Goal: Task Accomplishment & Management: Complete application form

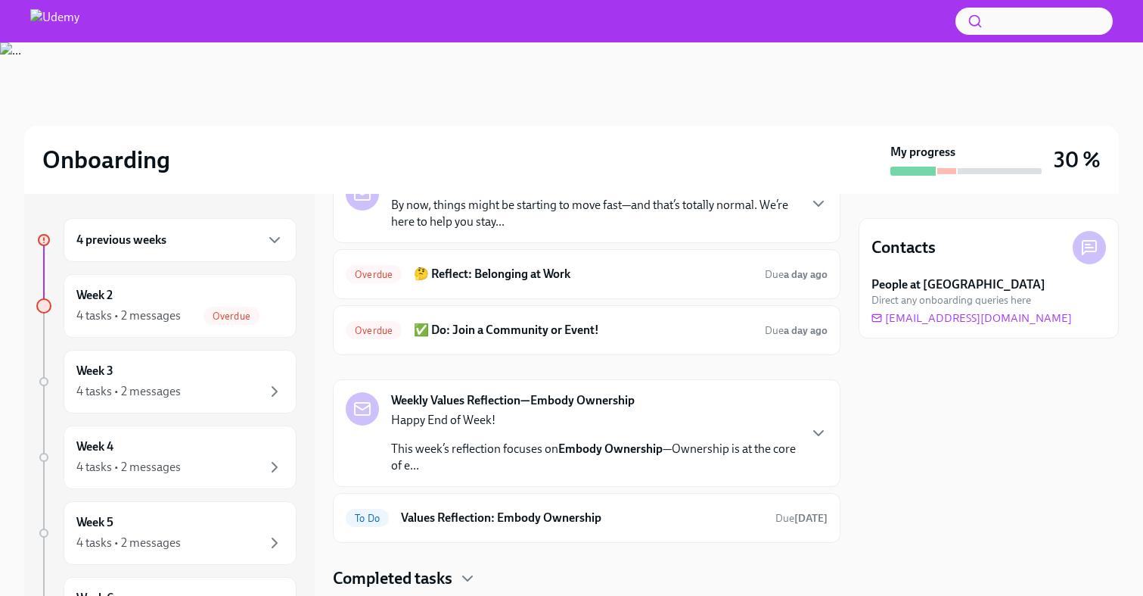
scroll to position [267, 0]
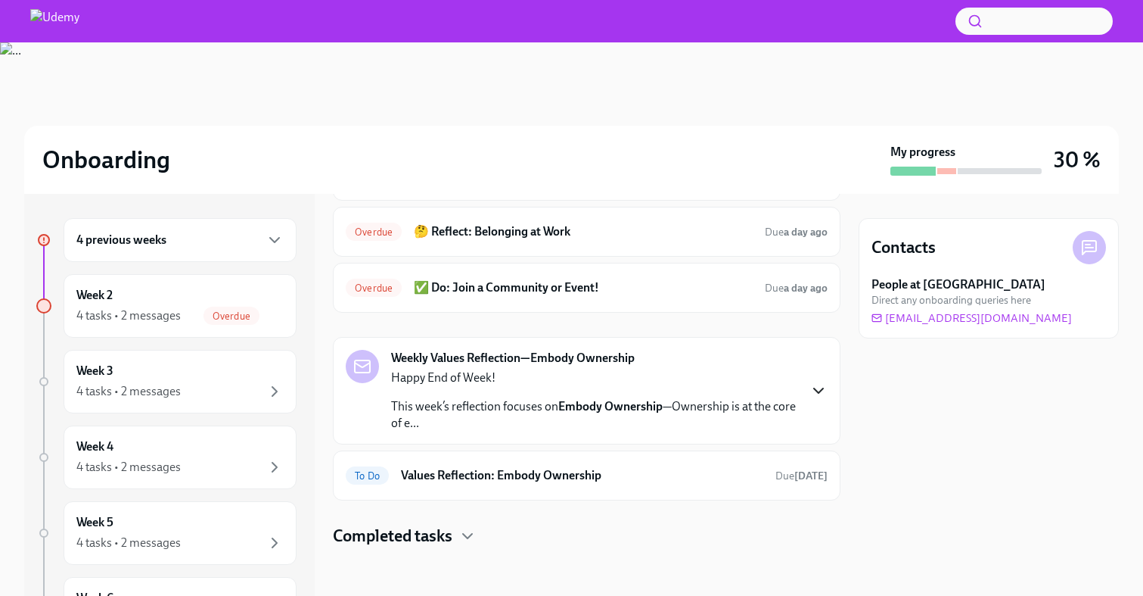
click at [824, 390] on icon "button" at bounding box center [819, 390] width 18 height 18
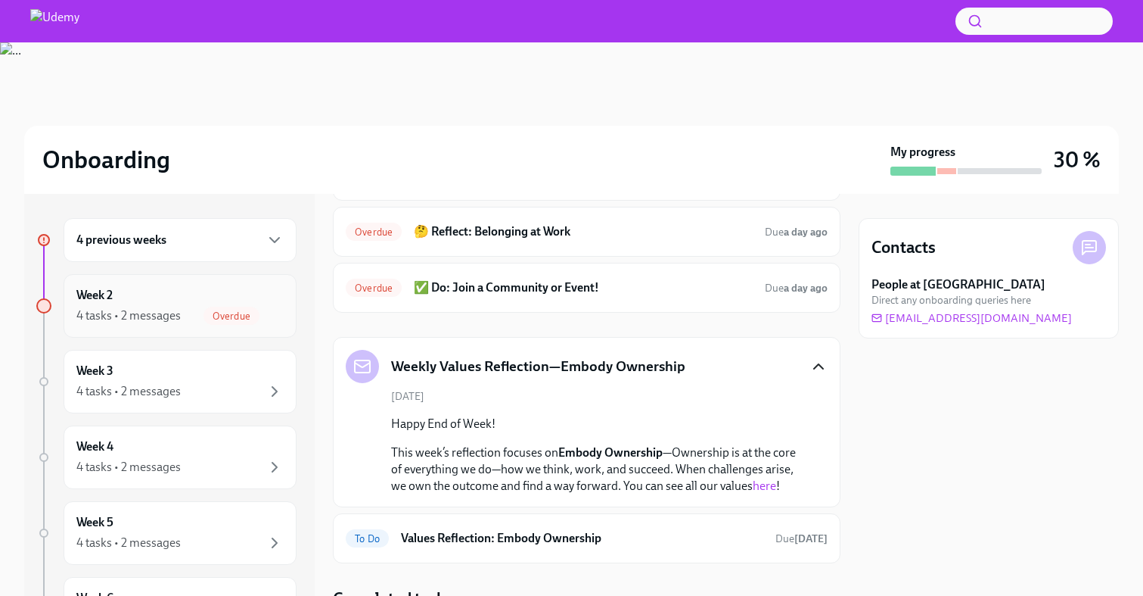
click at [234, 306] on div "Overdue" at bounding box center [232, 315] width 56 height 18
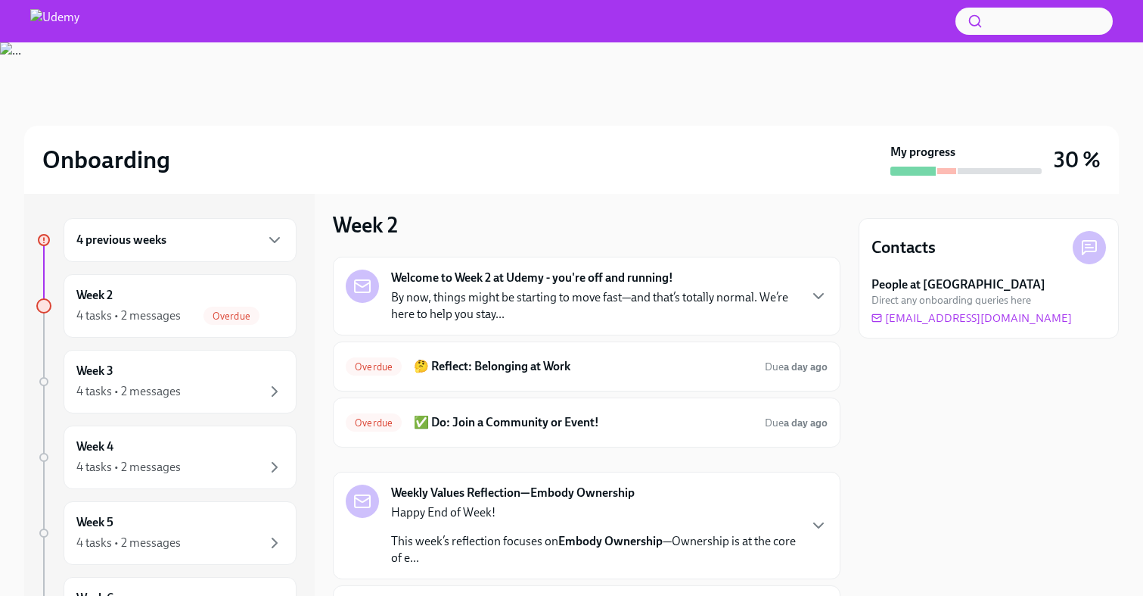
scroll to position [144, 0]
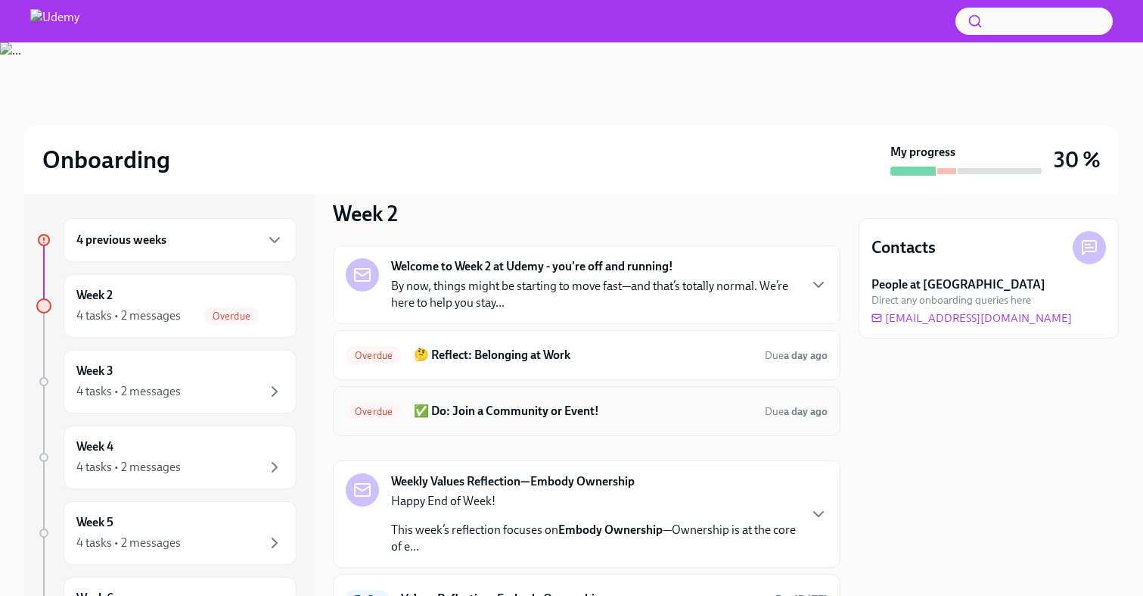
click at [527, 405] on h6 "✅ Do: Join a Community or Event!" at bounding box center [583, 411] width 339 height 17
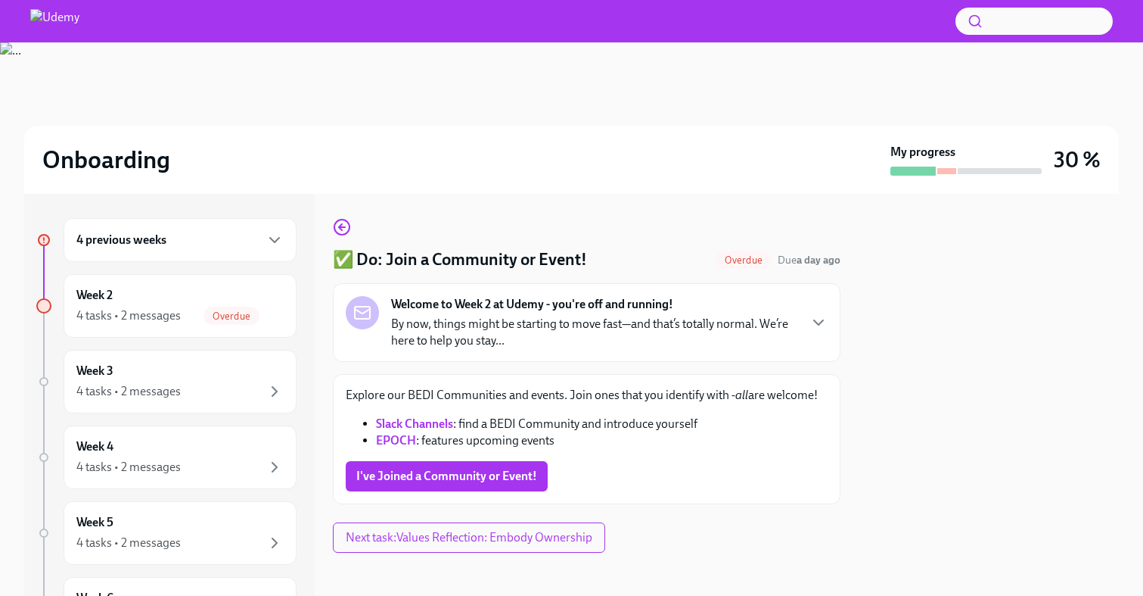
scroll to position [5, 0]
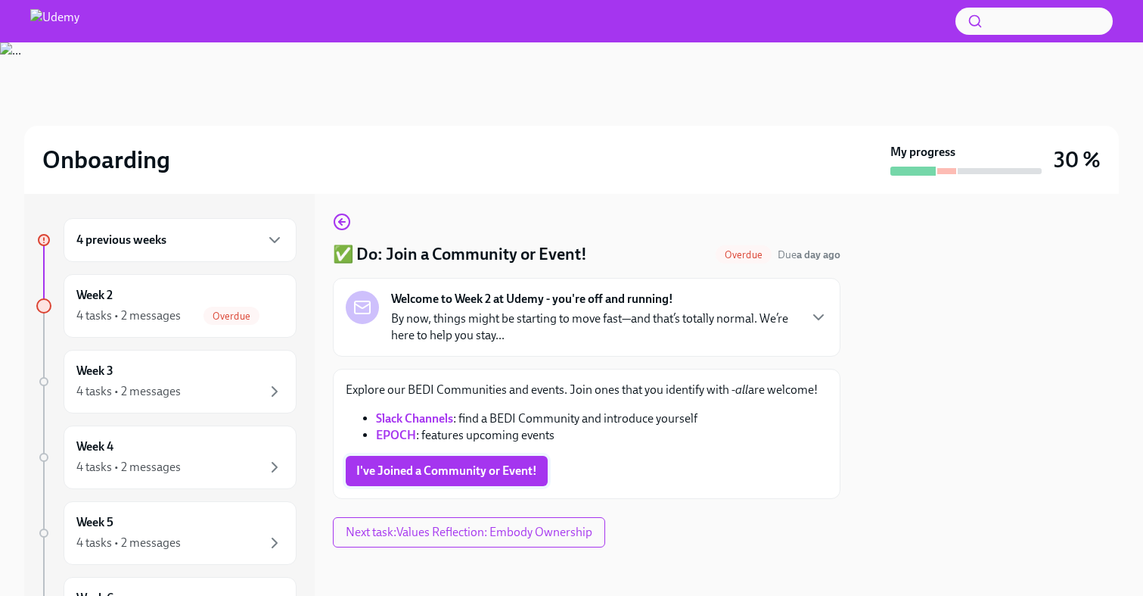
click at [499, 478] on button "I've Joined a Community or Event!" at bounding box center [447, 471] width 202 height 30
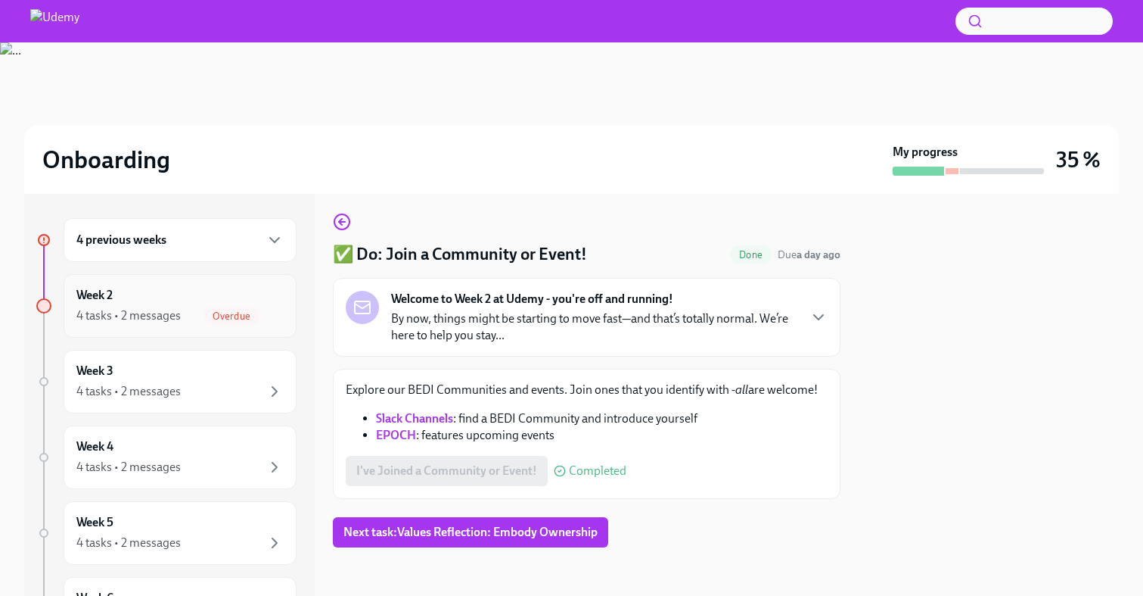
click at [230, 303] on div "Week 2 4 tasks • 2 messages Overdue" at bounding box center [179, 306] width 207 height 38
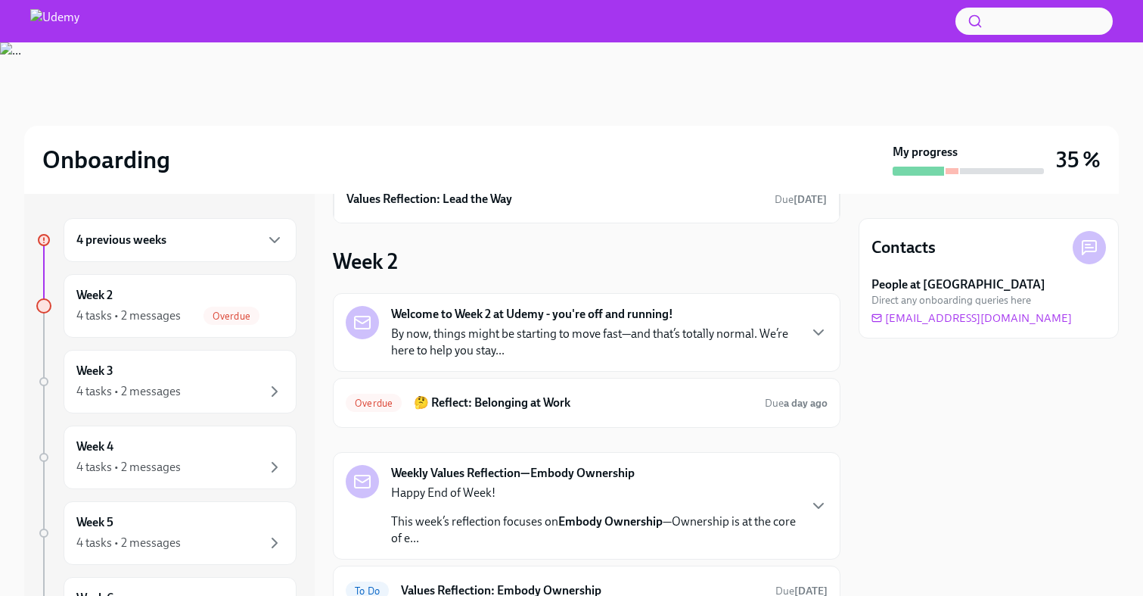
scroll to position [211, 0]
